Goal: Information Seeking & Learning: Compare options

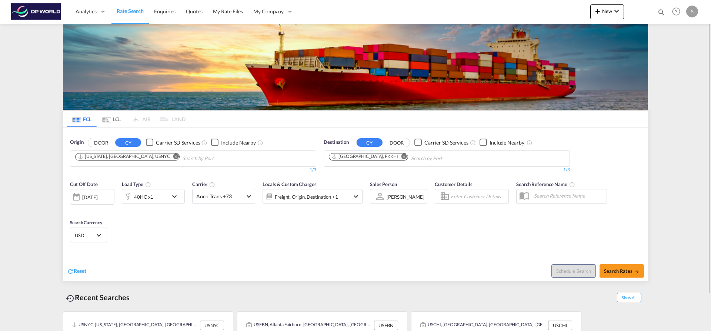
click at [173, 157] on md-icon "Remove" at bounding box center [176, 156] width 6 height 6
click at [131, 157] on input "Chips input." at bounding box center [110, 159] width 70 height 12
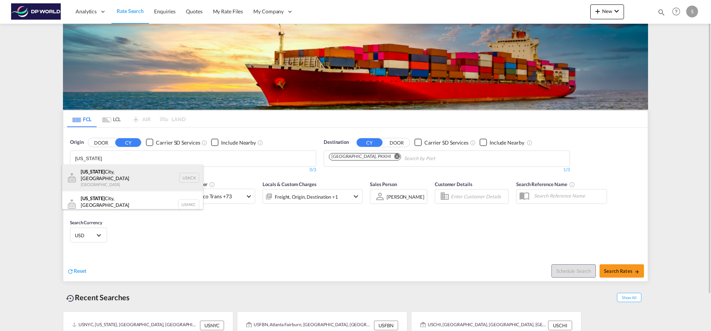
type input "[US_STATE]"
click at [133, 168] on div "[US_STATE][GEOGRAPHIC_DATA], [GEOGRAPHIC_DATA] [GEOGRAPHIC_DATA] USKCK" at bounding box center [132, 177] width 141 height 27
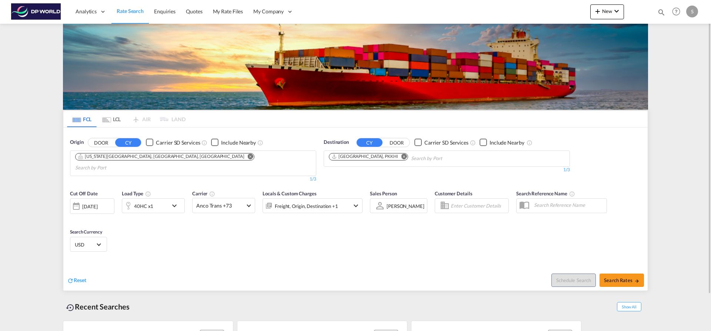
click at [402, 157] on md-icon "Remove" at bounding box center [405, 156] width 6 height 6
click at [375, 157] on input "Chips input." at bounding box center [364, 159] width 70 height 12
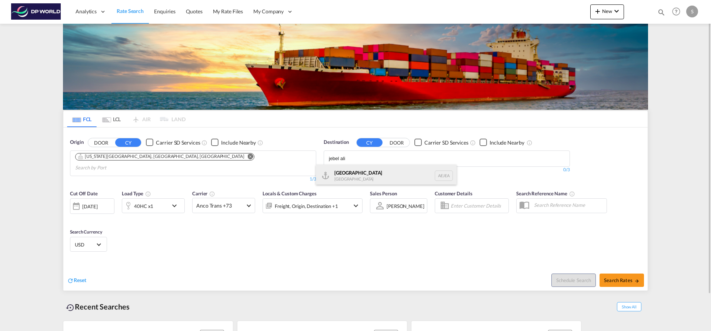
type input "jebel ali"
click at [394, 175] on div "[GEOGRAPHIC_DATA] [GEOGRAPHIC_DATA]" at bounding box center [386, 175] width 141 height 22
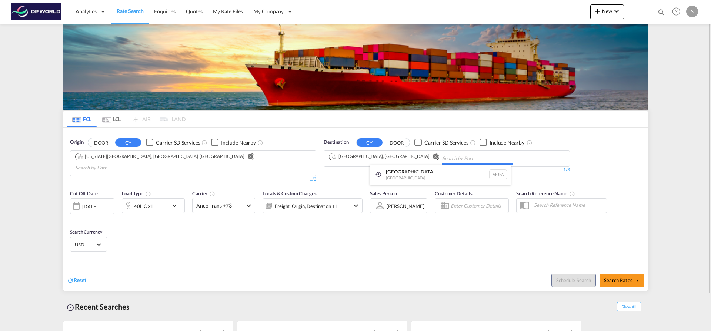
drag, startPoint x: 600, startPoint y: 261, endPoint x: 611, endPoint y: 267, distance: 12.5
click at [614, 277] on span "Search Rates" at bounding box center [622, 280] width 36 height 6
type input "USKCK to AEJEA / [DATE]"
